Goal: Information Seeking & Learning: Learn about a topic

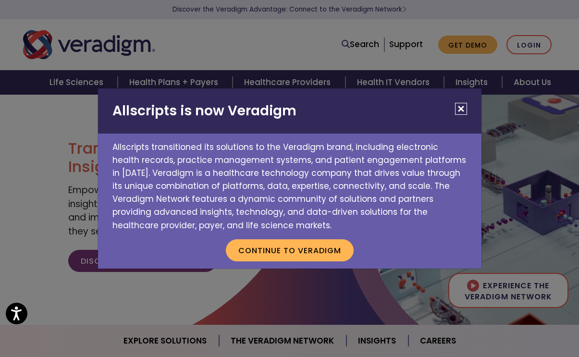
click at [462, 106] on button "Close" at bounding box center [461, 109] width 12 height 12
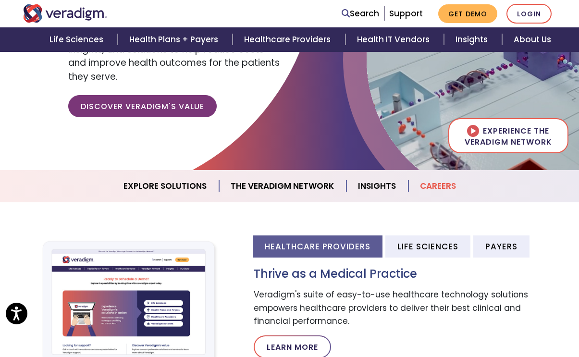
click at [431, 182] on link "Careers" at bounding box center [438, 186] width 59 height 25
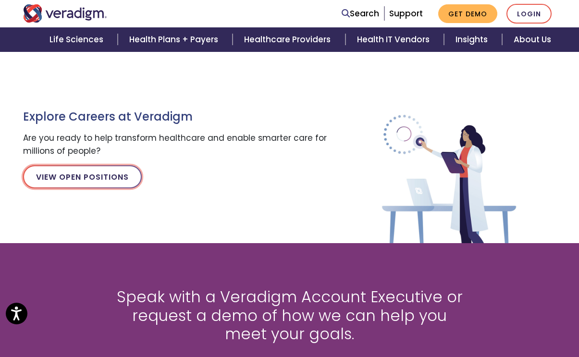
click at [100, 180] on link "View Open Positions" at bounding box center [82, 176] width 119 height 23
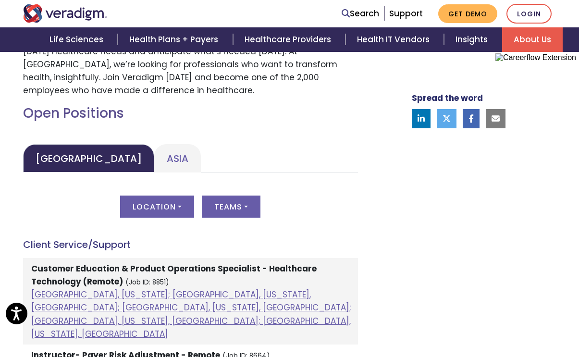
scroll to position [472, 0]
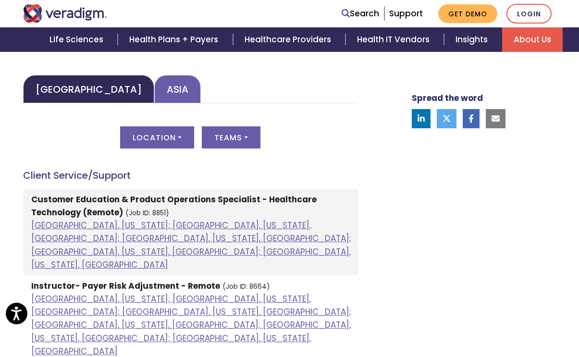
click at [154, 85] on link "Asia" at bounding box center [177, 89] width 47 height 28
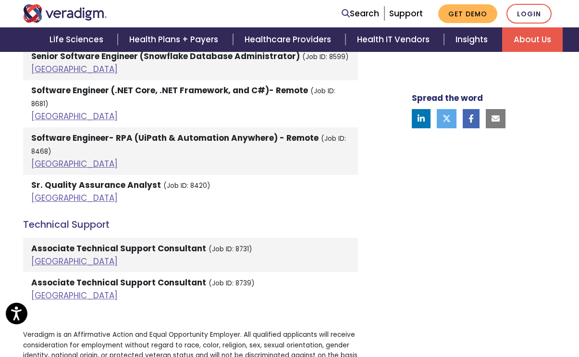
scroll to position [2252, 0]
